Goal: Information Seeking & Learning: Learn about a topic

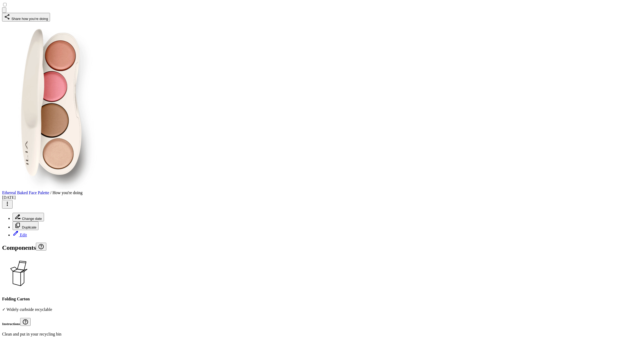
click at [4, 11] on icon "Menu button" at bounding box center [4, 11] width 0 height 0
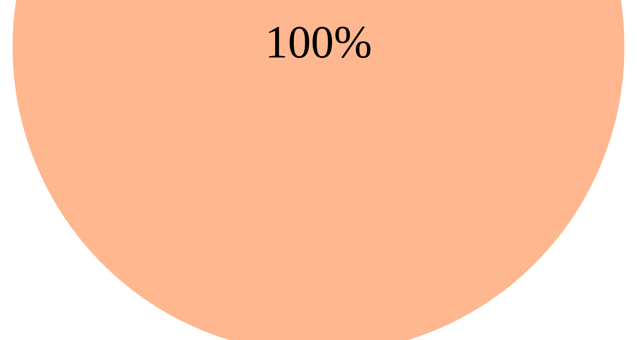
scroll to position [359, 0]
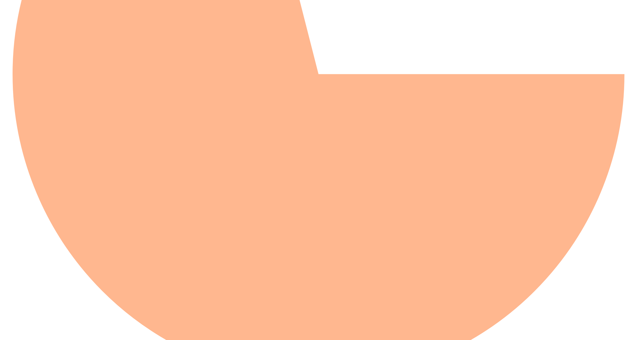
scroll to position [359, 0]
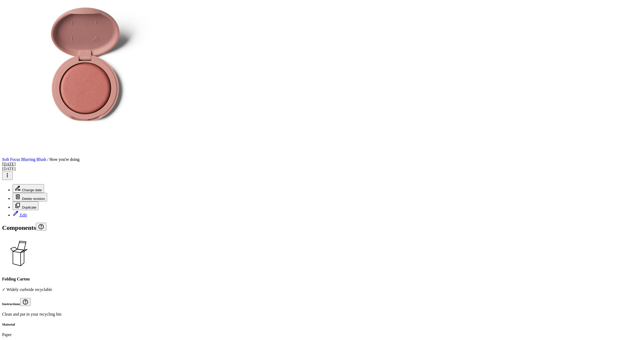
scroll to position [37, 0]
